Goal: Task Accomplishment & Management: Use online tool/utility

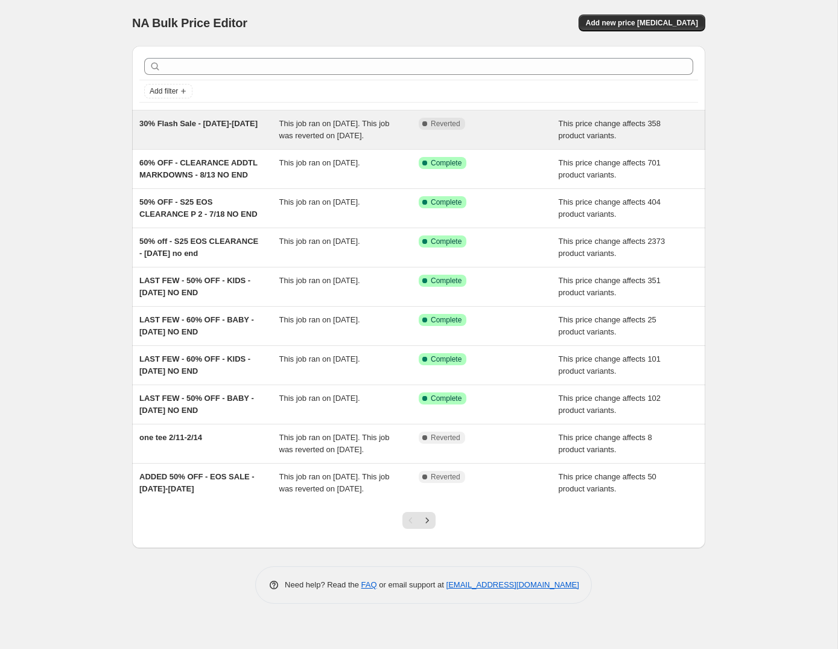
click at [191, 138] on div "30% Flash Sale - [DATE]-[DATE]" at bounding box center [209, 130] width 140 height 24
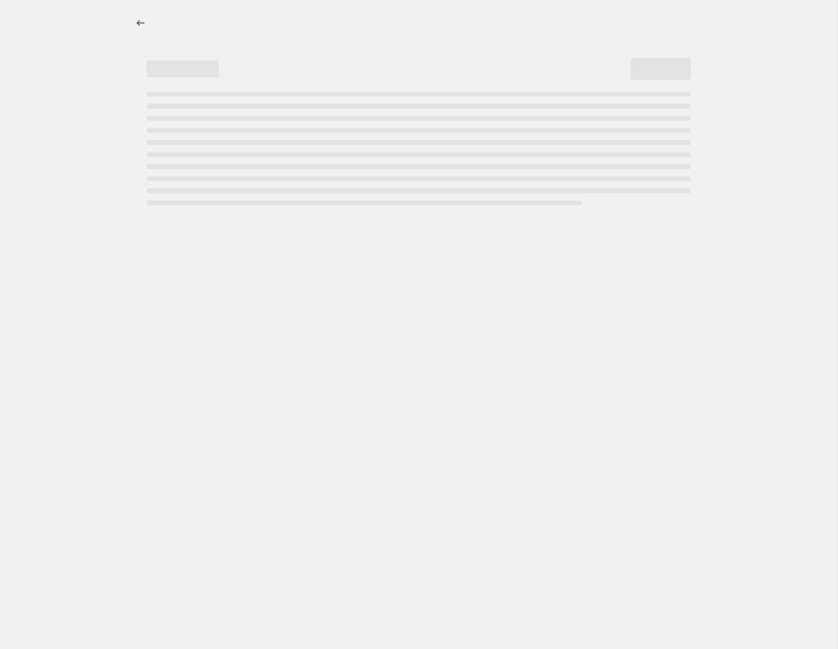
select select "pcap"
select select "no_change"
select select "tag"
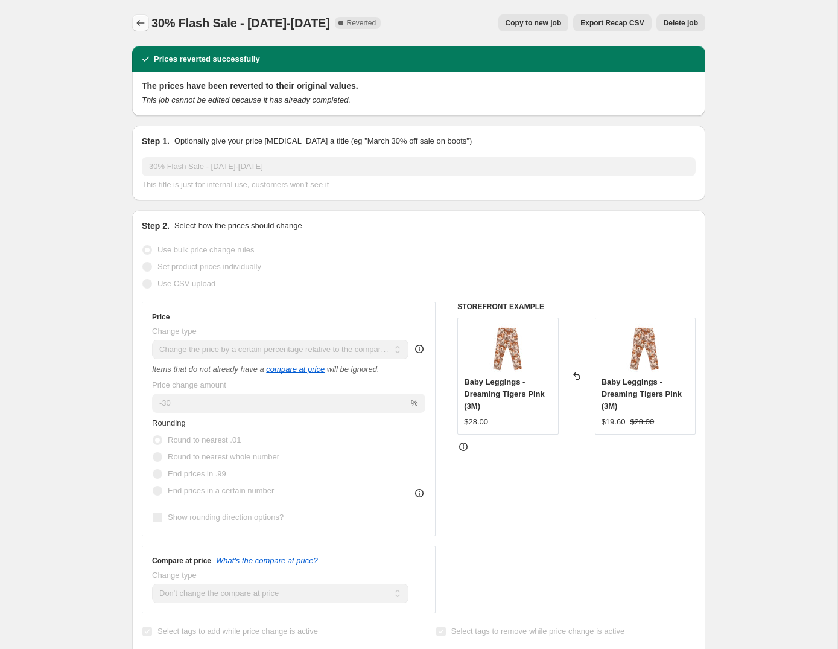
click at [141, 23] on icon "Price change jobs" at bounding box center [141, 23] width 12 height 12
